Goal: Information Seeking & Learning: Learn about a topic

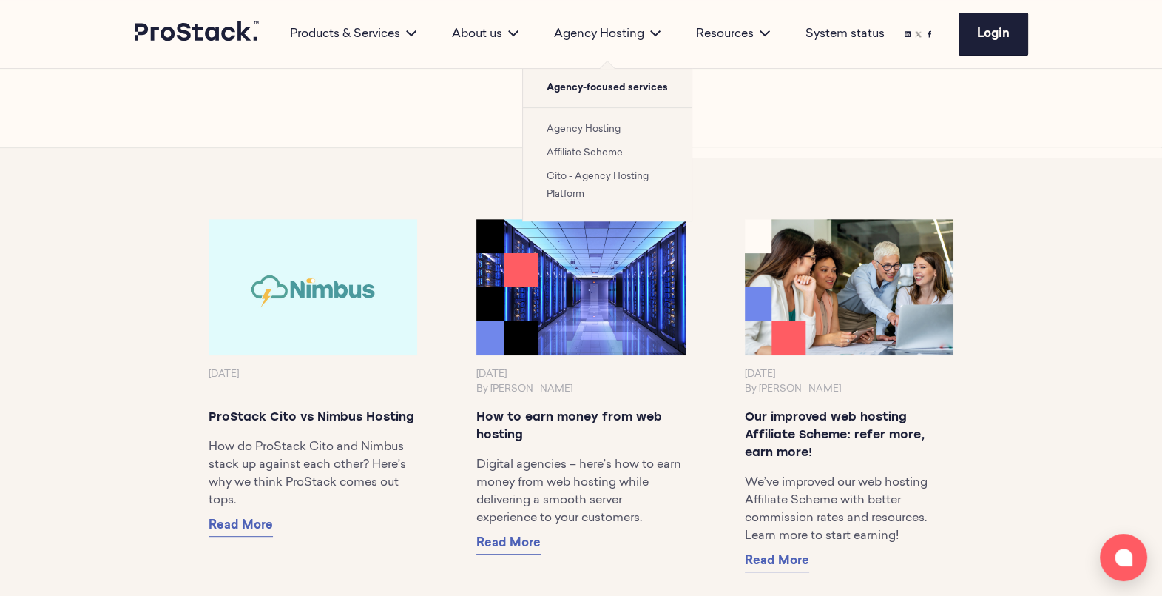
click at [596, 129] on link "Agency Hosting" at bounding box center [584, 129] width 74 height 10
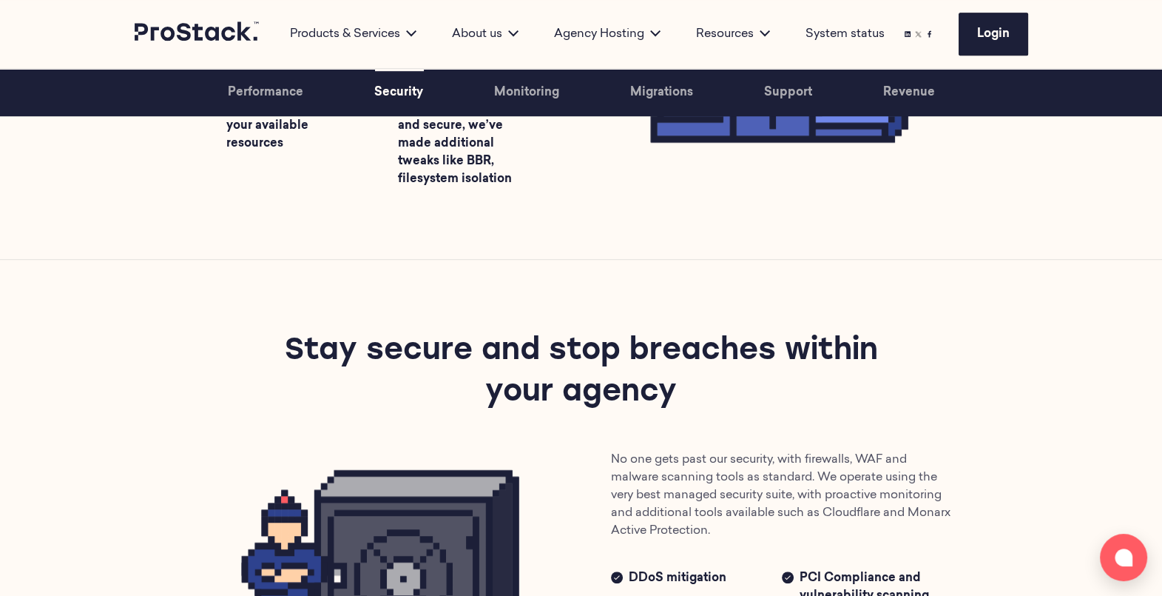
scroll to position [1279, 0]
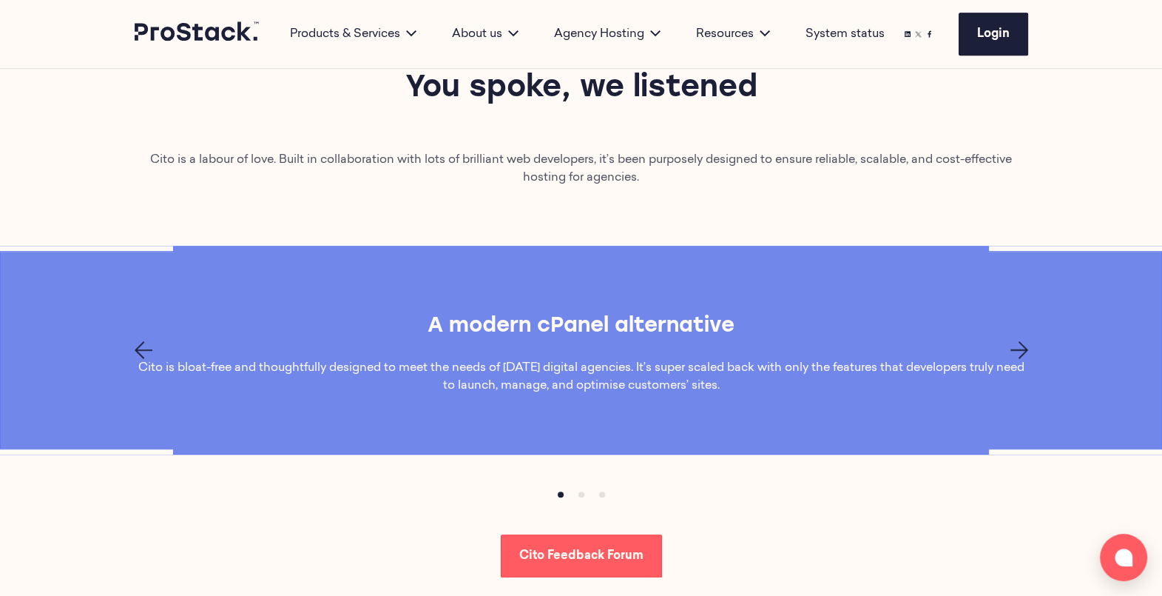
scroll to position [952, 0]
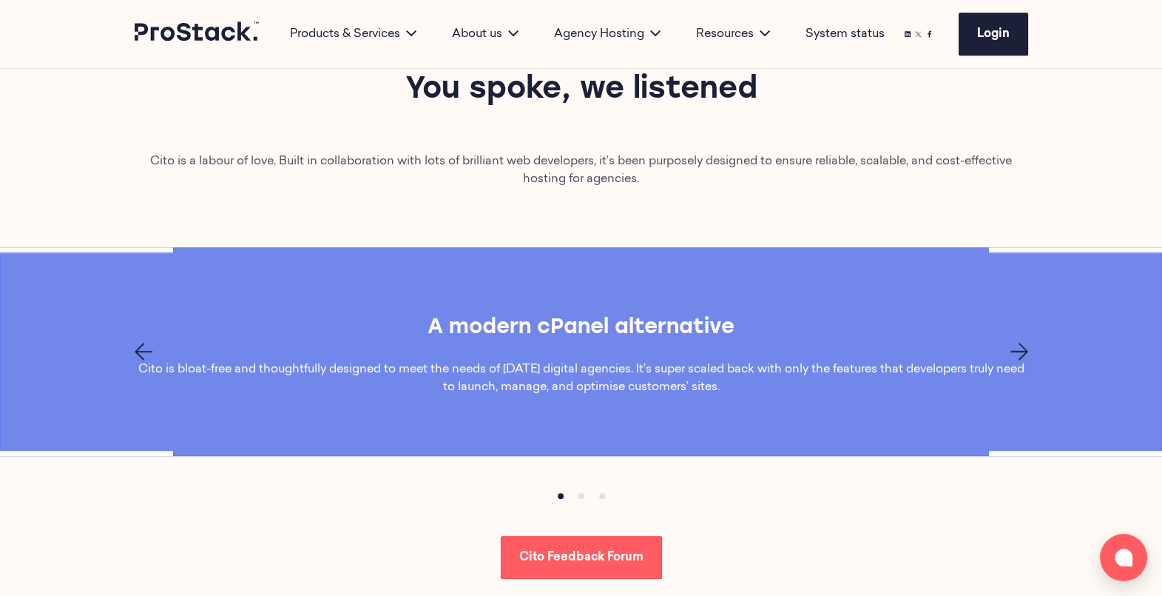
drag, startPoint x: 1020, startPoint y: 336, endPoint x: 1020, endPoint y: 354, distance: 18.5
click at [1020, 354] on div "A modern cPanel alternative Cito is bloat-free and thoughtfully designed to mee…" at bounding box center [581, 351] width 1162 height 209
click at [1020, 354] on icon "Next page" at bounding box center [1020, 352] width 18 height 18
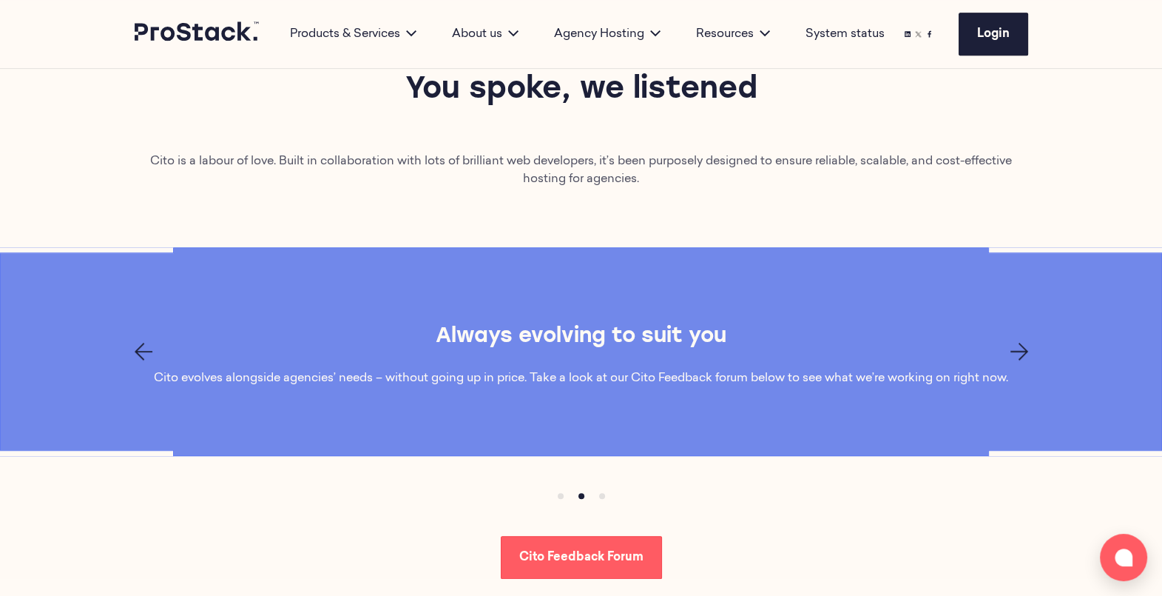
click at [1020, 354] on icon "Next page" at bounding box center [1020, 352] width 18 height 18
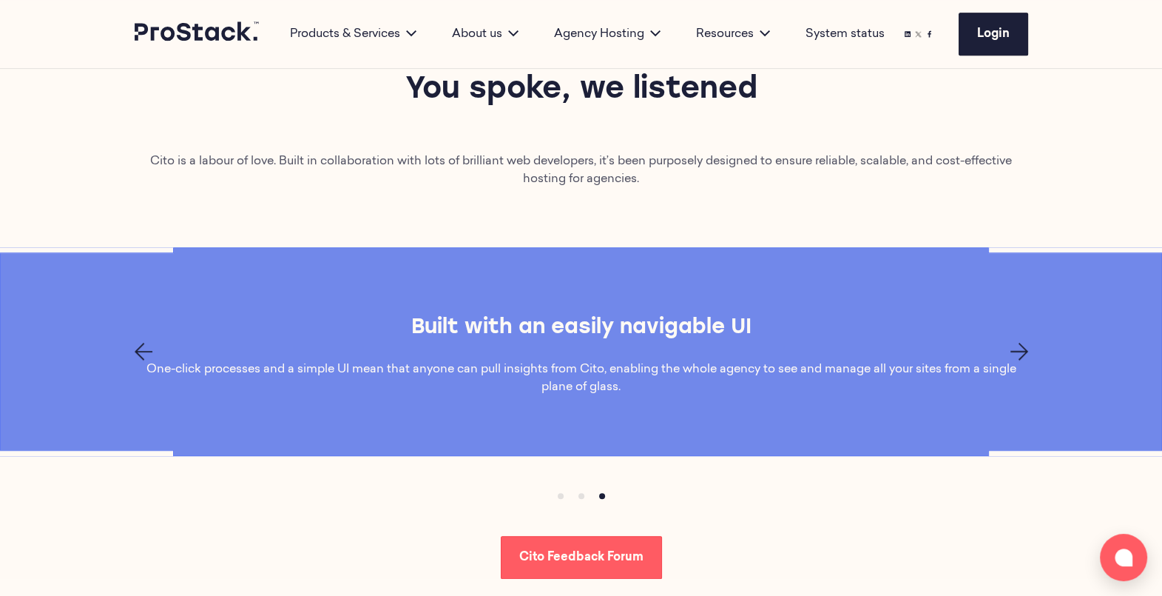
click at [1020, 354] on icon "Next page" at bounding box center [1020, 352] width 18 height 18
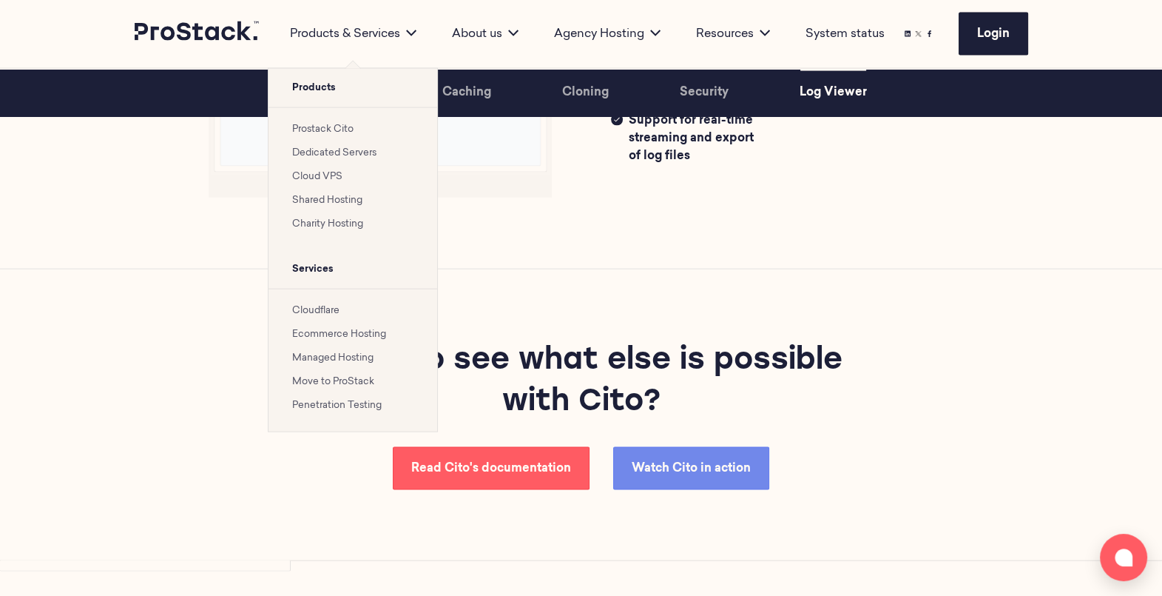
scroll to position [3840, 0]
